Goal: Task Accomplishment & Management: Manage account settings

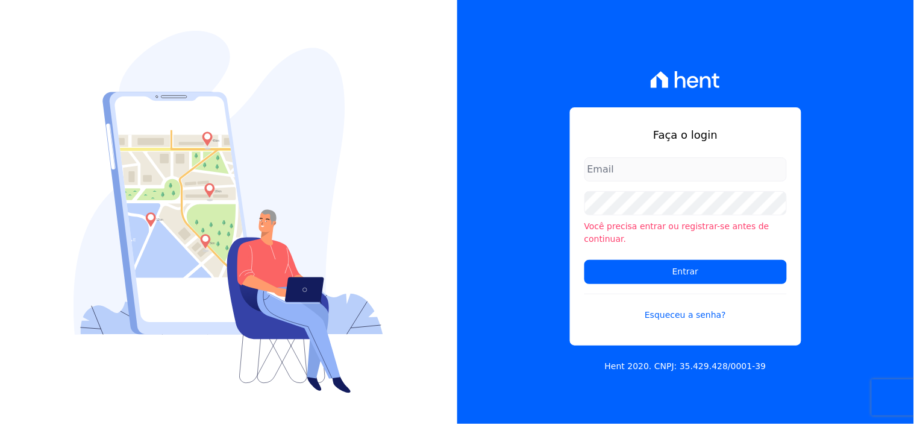
click at [631, 178] on input "email" at bounding box center [685, 169] width 202 height 24
type input "ivete@ribeirocervantes.com.br"
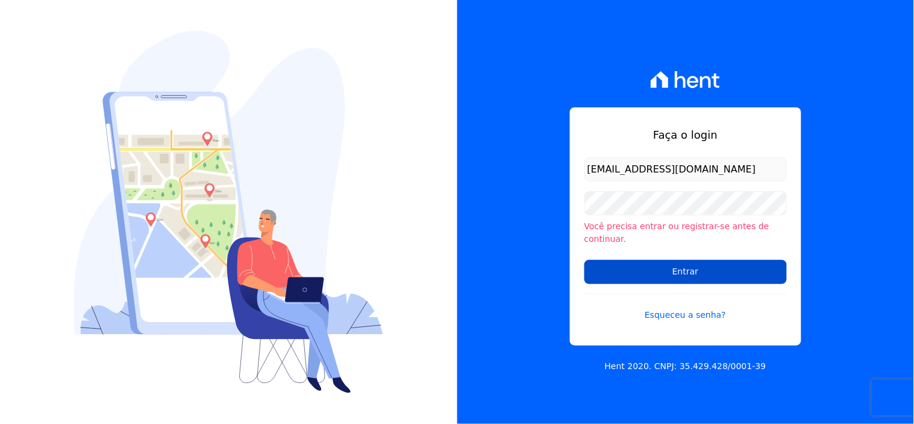
click at [672, 266] on input "Entrar" at bounding box center [685, 272] width 202 height 24
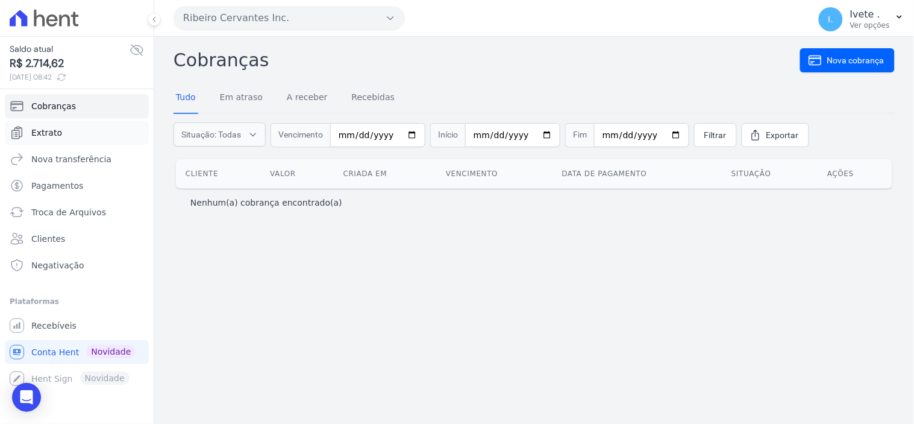
click at [45, 133] on span "Extrato" at bounding box center [46, 133] width 31 height 12
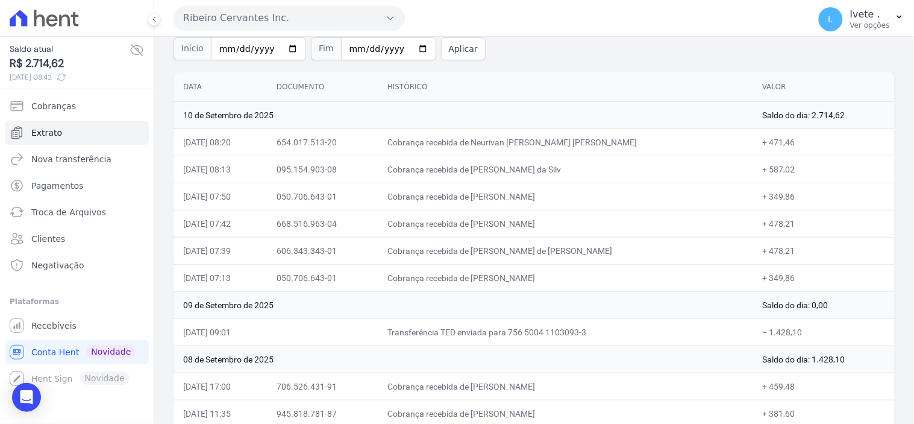
scroll to position [134, 0]
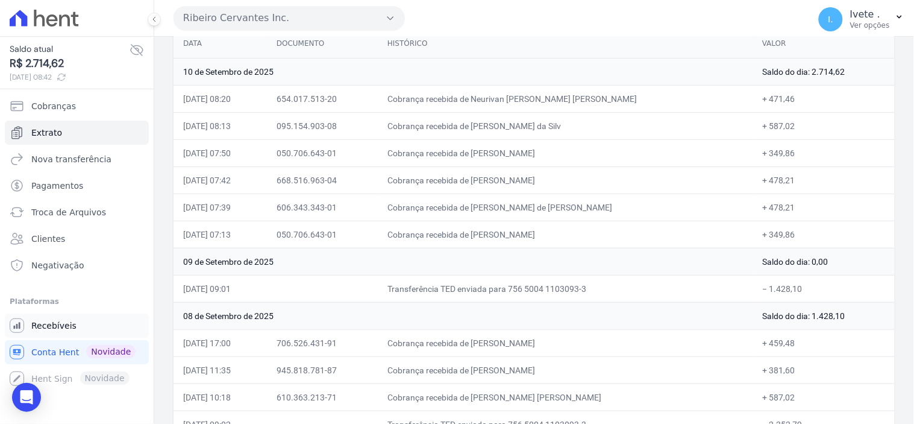
click at [43, 321] on span "Recebíveis" at bounding box center [53, 325] width 45 height 12
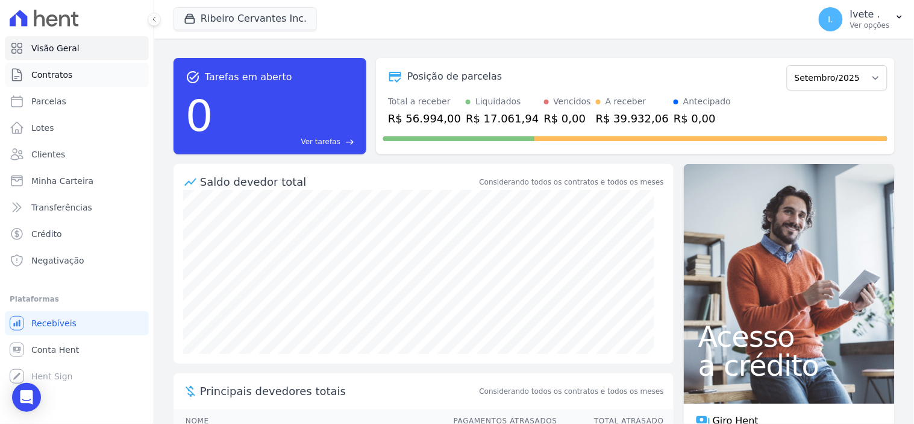
click at [45, 74] on span "Contratos" at bounding box center [51, 75] width 41 height 12
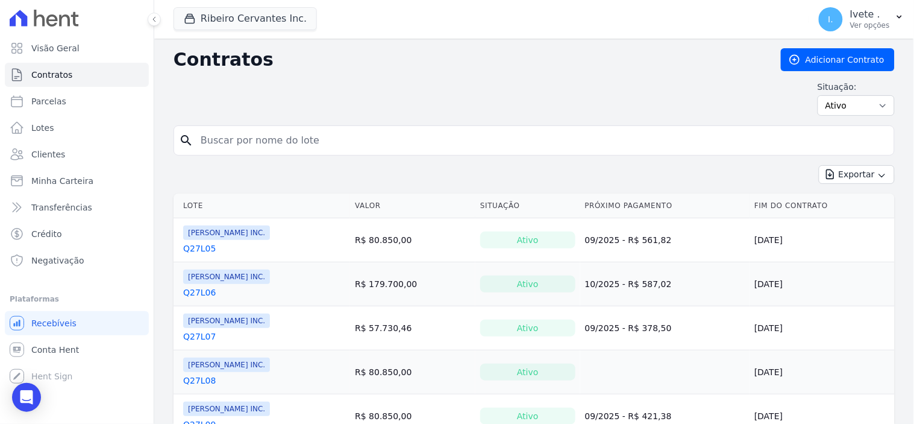
click at [219, 145] on input "search" at bounding box center [541, 140] width 696 height 24
type input "q33l27"
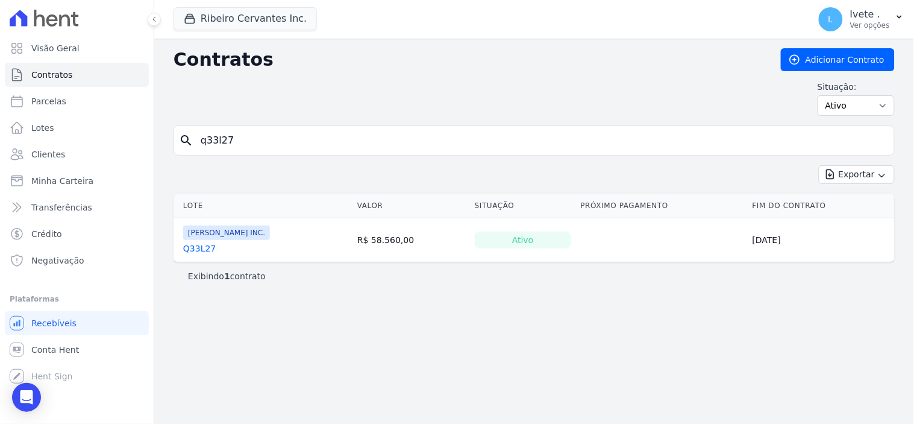
click at [197, 251] on link "Q33L27" at bounding box center [199, 248] width 33 height 12
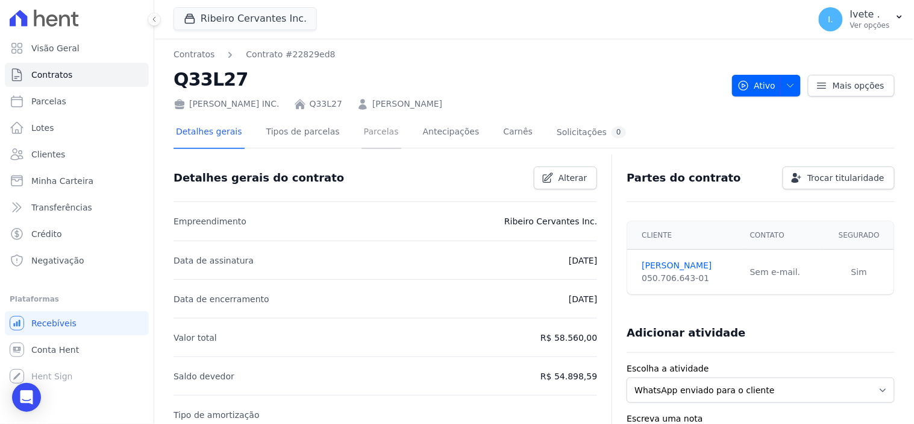
click at [365, 133] on link "Parcelas" at bounding box center [382, 133] width 40 height 32
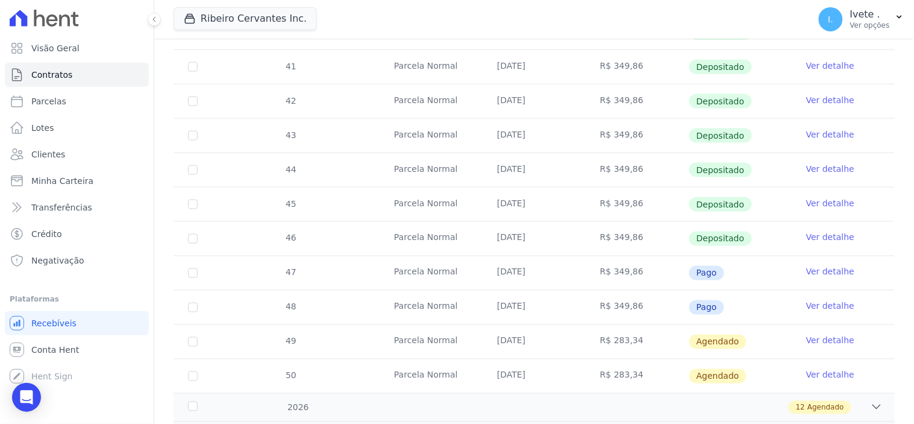
scroll to position [401, 0]
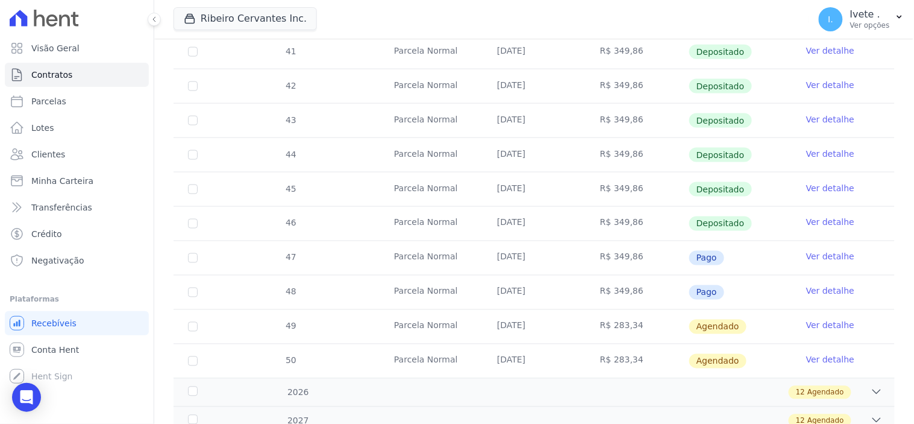
click at [818, 221] on link "Ver detalhe" at bounding box center [830, 222] width 48 height 12
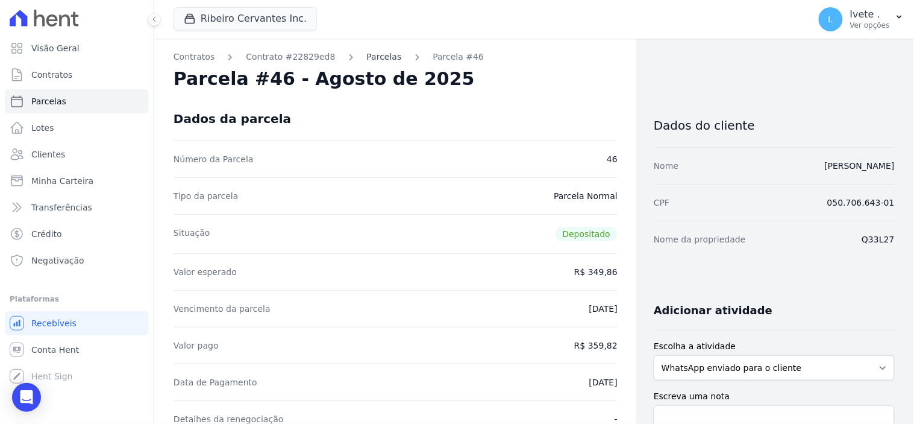
click at [367, 52] on link "Parcelas" at bounding box center [384, 57] width 35 height 13
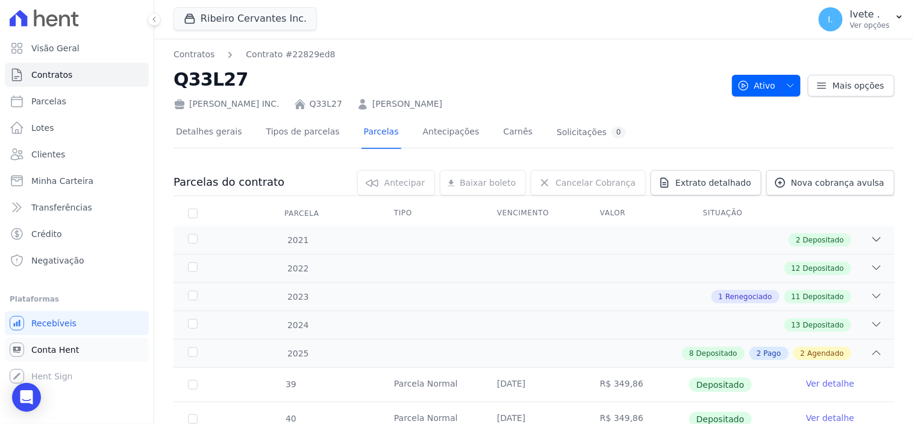
click at [44, 350] on span "Conta Hent" at bounding box center [55, 349] width 48 height 12
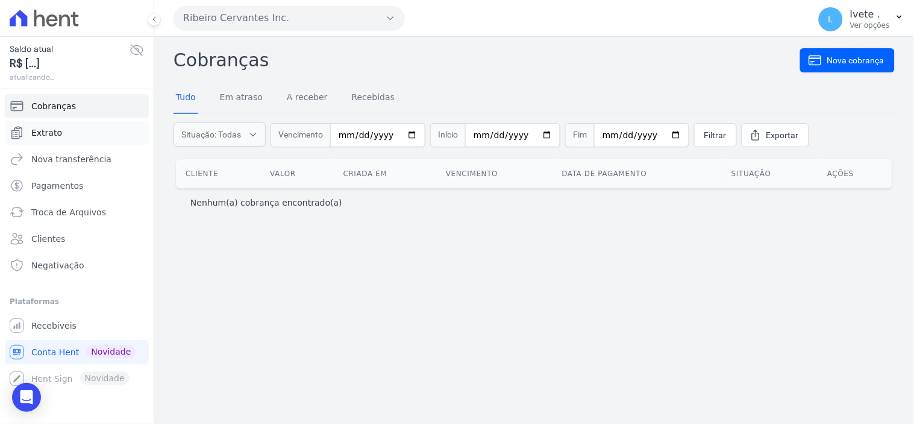
click at [55, 129] on span "Extrato" at bounding box center [46, 133] width 31 height 12
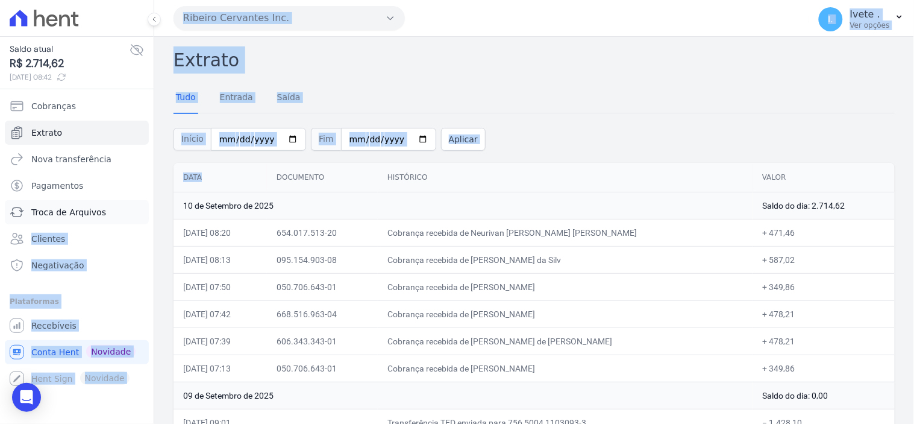
drag, startPoint x: 215, startPoint y: 173, endPoint x: 116, endPoint y: 211, distance: 106.4
click at [116, 211] on div "Saldo atual R$ 2.714,62 10/09/2025, 08:42 Cobranças Extrato Nova transferência …" at bounding box center [457, 212] width 914 height 424
click at [565, 98] on div "Tudo Entrada Saída" at bounding box center [534, 98] width 721 height 30
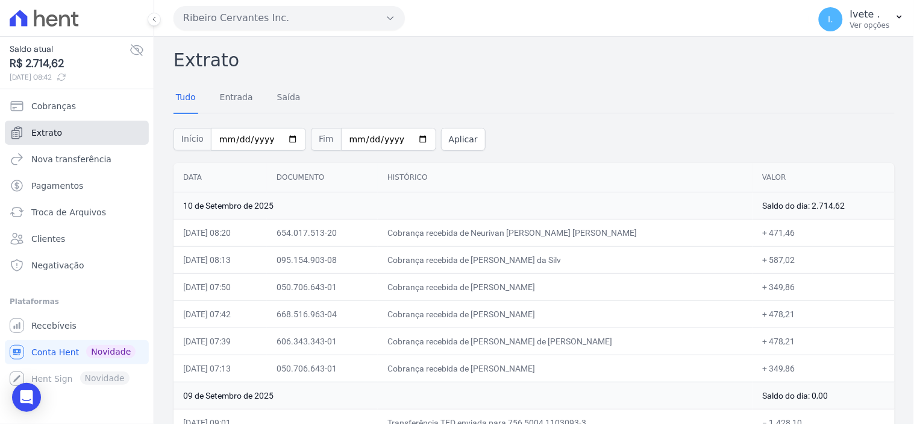
click at [58, 130] on link "Extrato" at bounding box center [77, 133] width 144 height 24
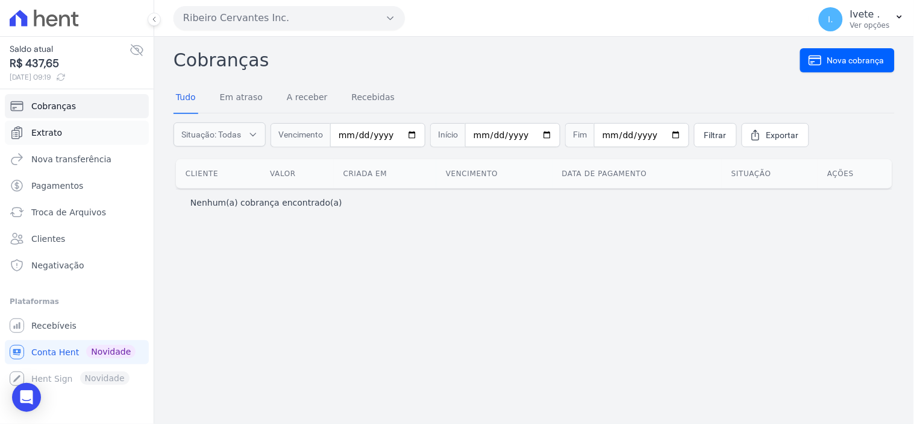
click at [48, 131] on span "Extrato" at bounding box center [46, 133] width 31 height 12
